Goal: Task Accomplishment & Management: Manage account settings

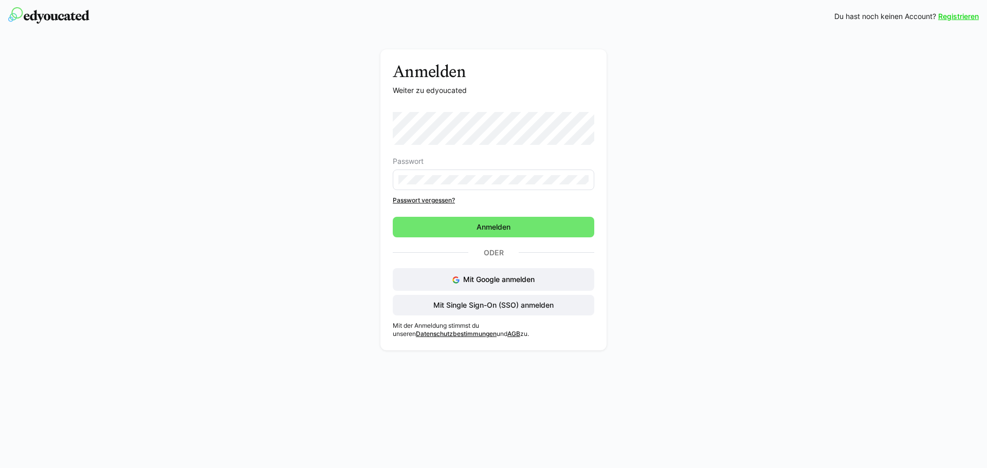
drag, startPoint x: 458, startPoint y: 167, endPoint x: 463, endPoint y: 171, distance: 5.9
click at [458, 167] on eds-form-field "Passwort" at bounding box center [493, 173] width 201 height 33
click at [483, 215] on form "Passwort Passwort vergessen? [GEOGRAPHIC_DATA]" at bounding box center [493, 174] width 201 height 125
click at [483, 218] on span "Anmelden" at bounding box center [493, 227] width 201 height 21
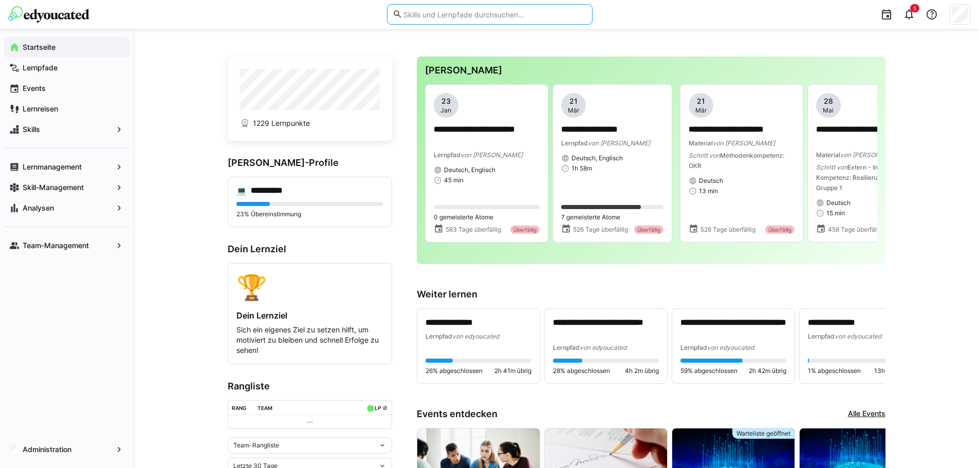
click at [478, 11] on input "text" at bounding box center [494, 14] width 184 height 9
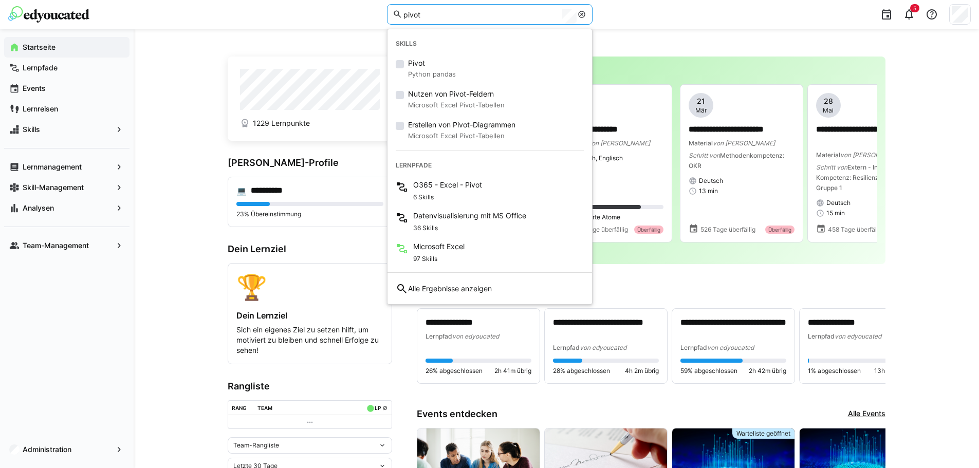
type input "pivot"
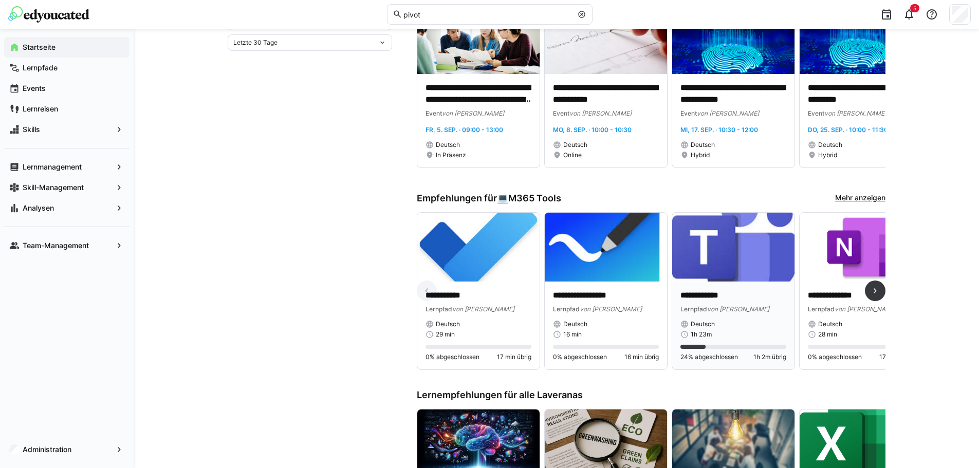
scroll to position [463, 0]
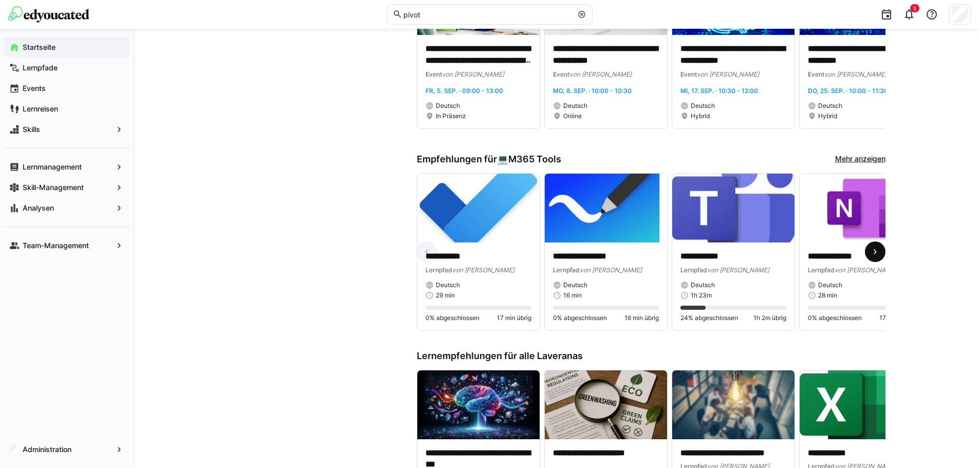
click at [869, 258] on span at bounding box center [875, 252] width 21 height 21
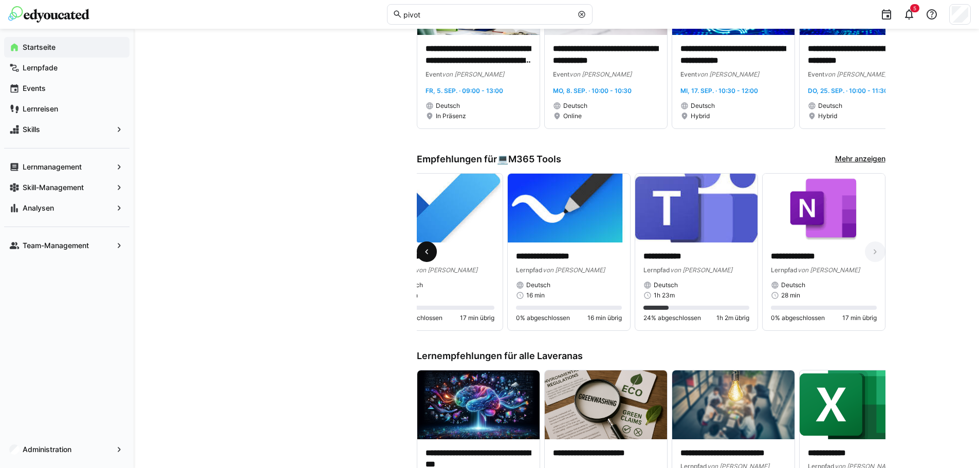
click at [430, 257] on eds-icon at bounding box center [426, 252] width 10 height 10
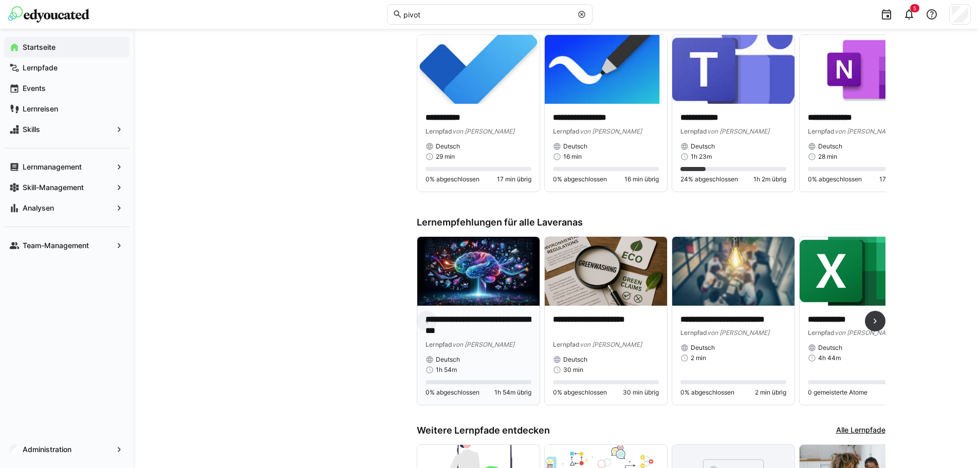
scroll to position [617, 0]
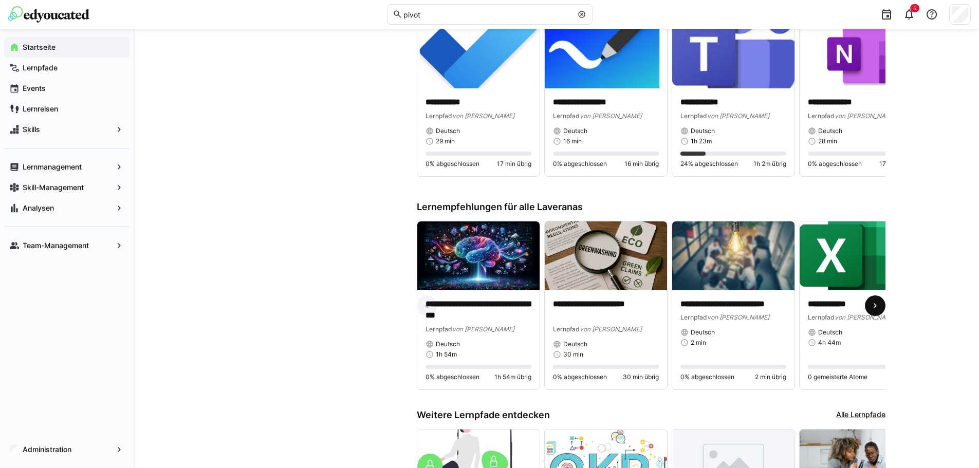
click at [880, 304] on eds-icon at bounding box center [875, 306] width 10 height 10
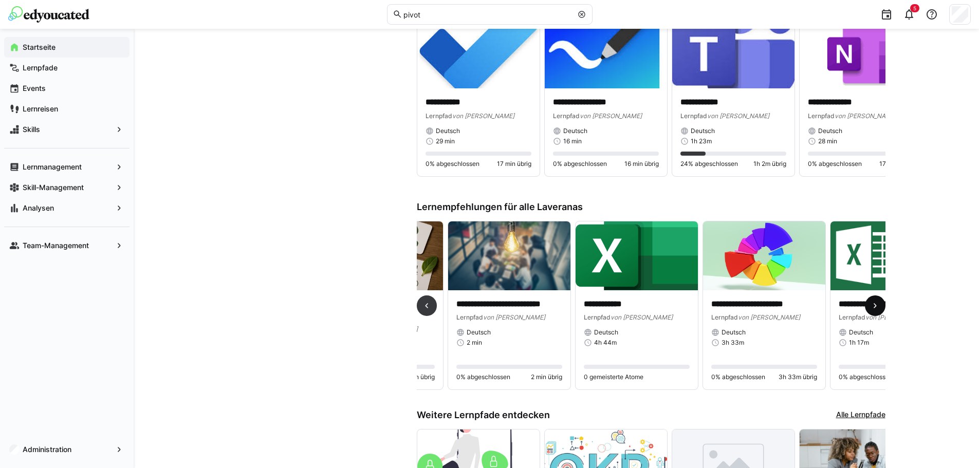
scroll to position [0, 382]
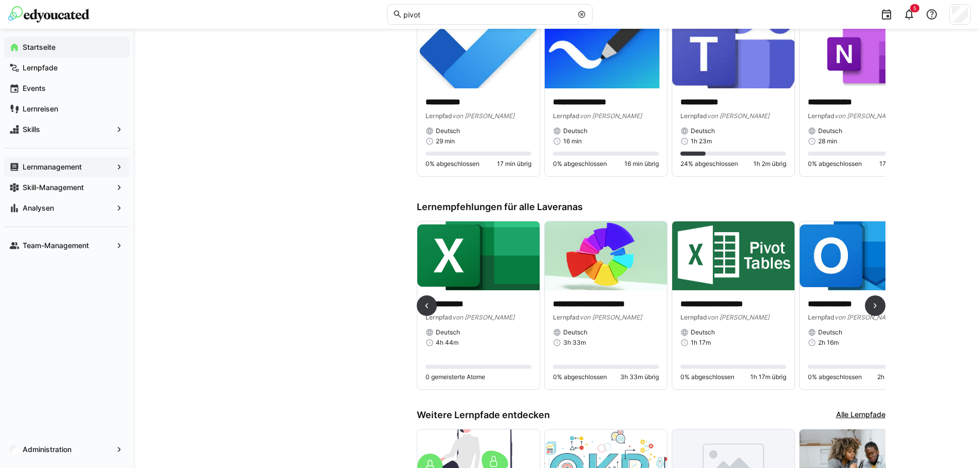
drag, startPoint x: 745, startPoint y: 305, endPoint x: 43, endPoint y: 165, distance: 715.8
click at [0, 0] on app-navigation-label "Lernmanagement" at bounding box center [0, 0] width 0 height 0
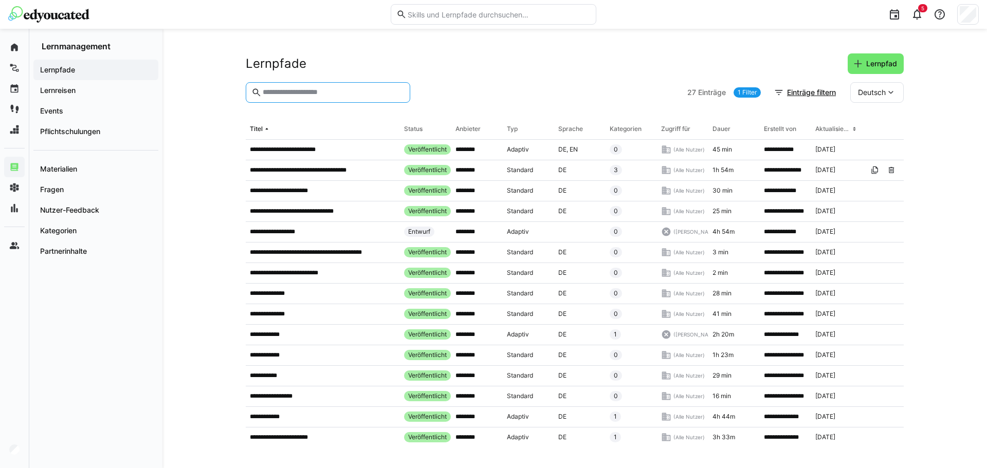
click at [314, 94] on input "text" at bounding box center [333, 92] width 143 height 9
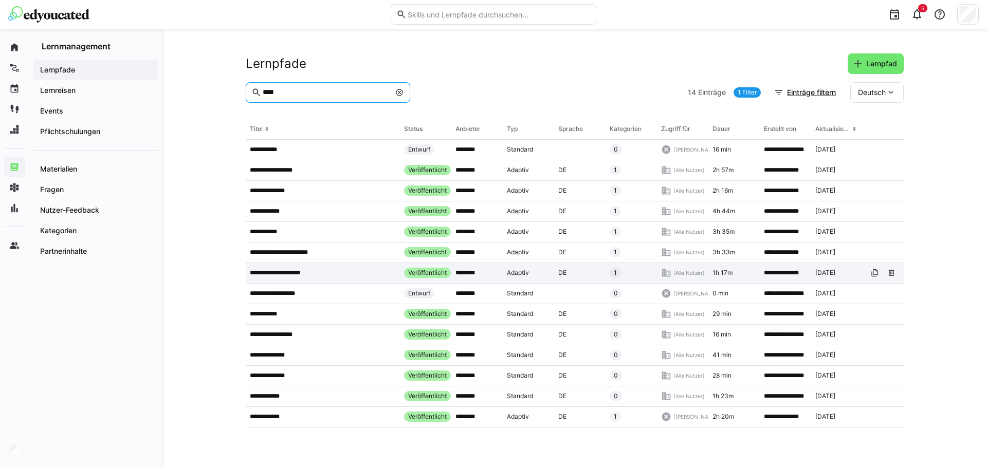
type input "****"
click at [295, 273] on p "**********" at bounding box center [279, 273] width 59 height 8
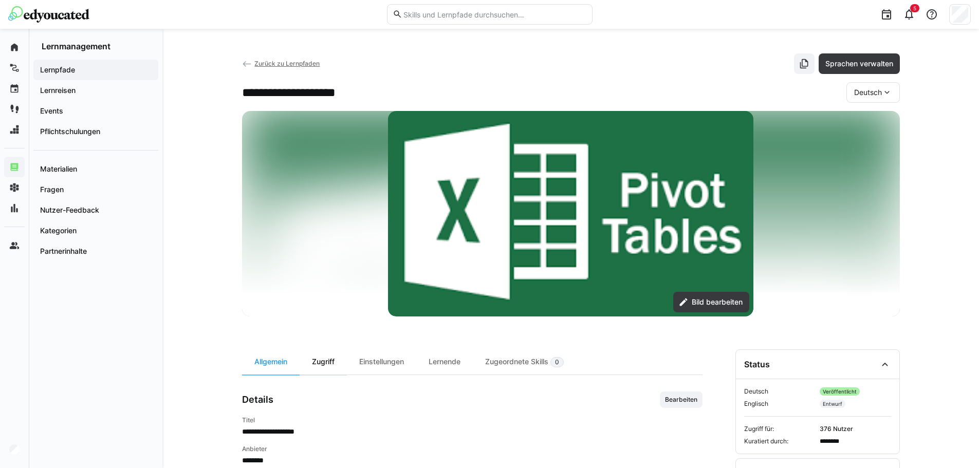
click at [326, 359] on div "Zugriff" at bounding box center [323, 361] width 47 height 25
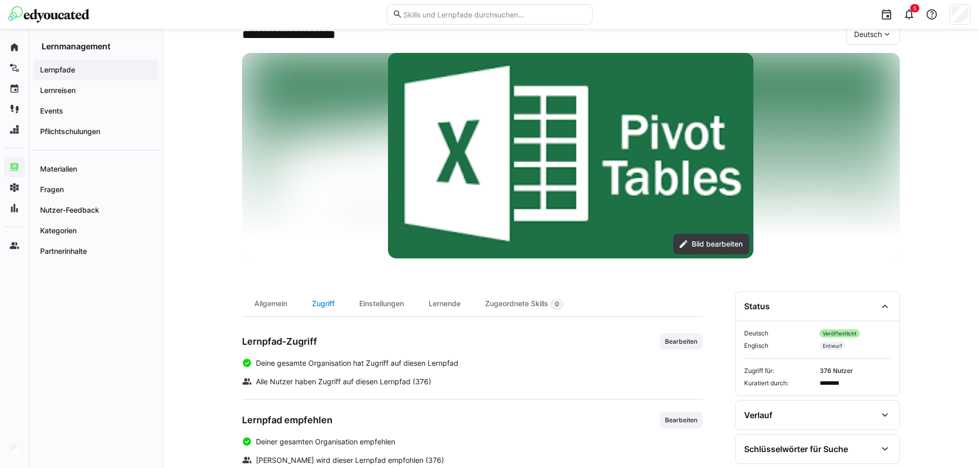
scroll to position [146, 0]
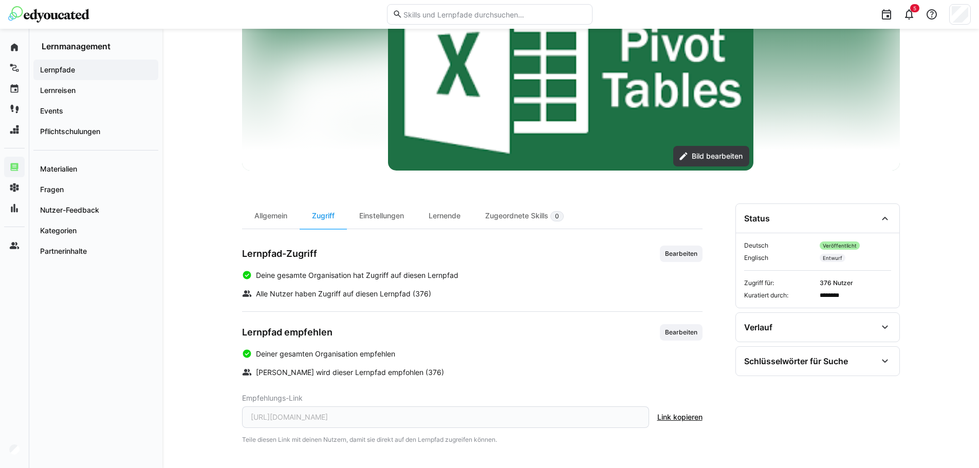
click at [672, 418] on span "Link kopieren" at bounding box center [679, 417] width 45 height 10
